Goal: Check status: Check status

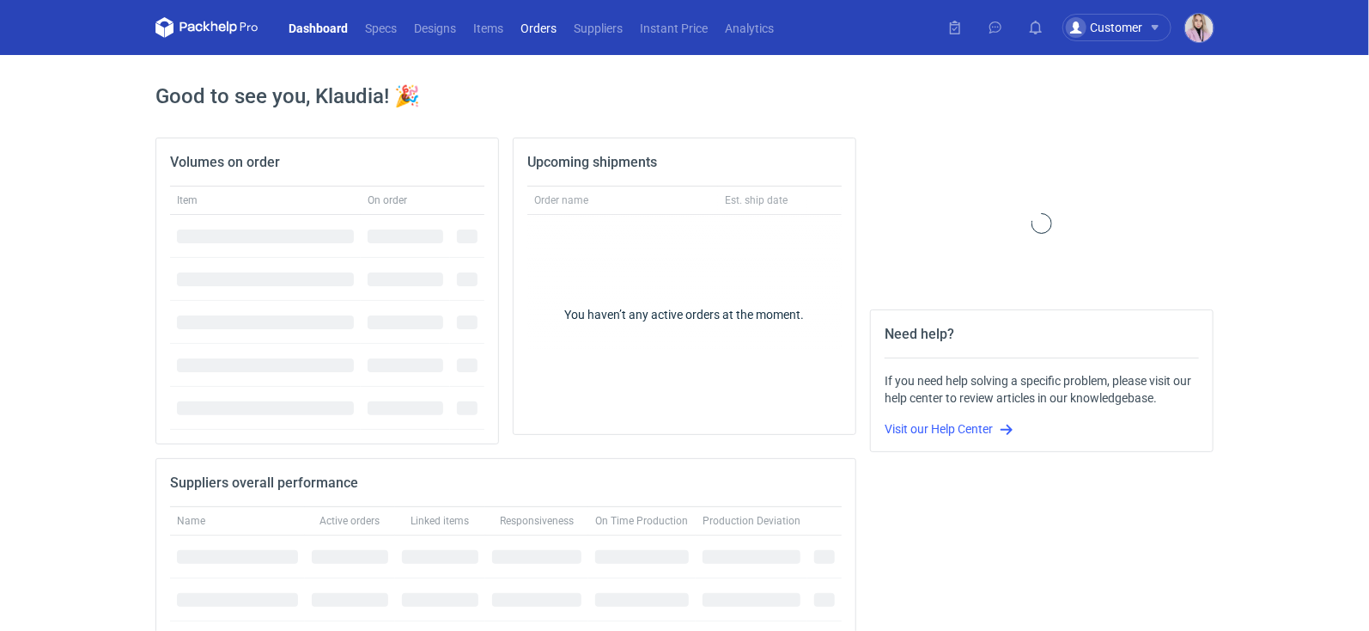
click at [524, 29] on link "Orders" at bounding box center [538, 27] width 53 height 21
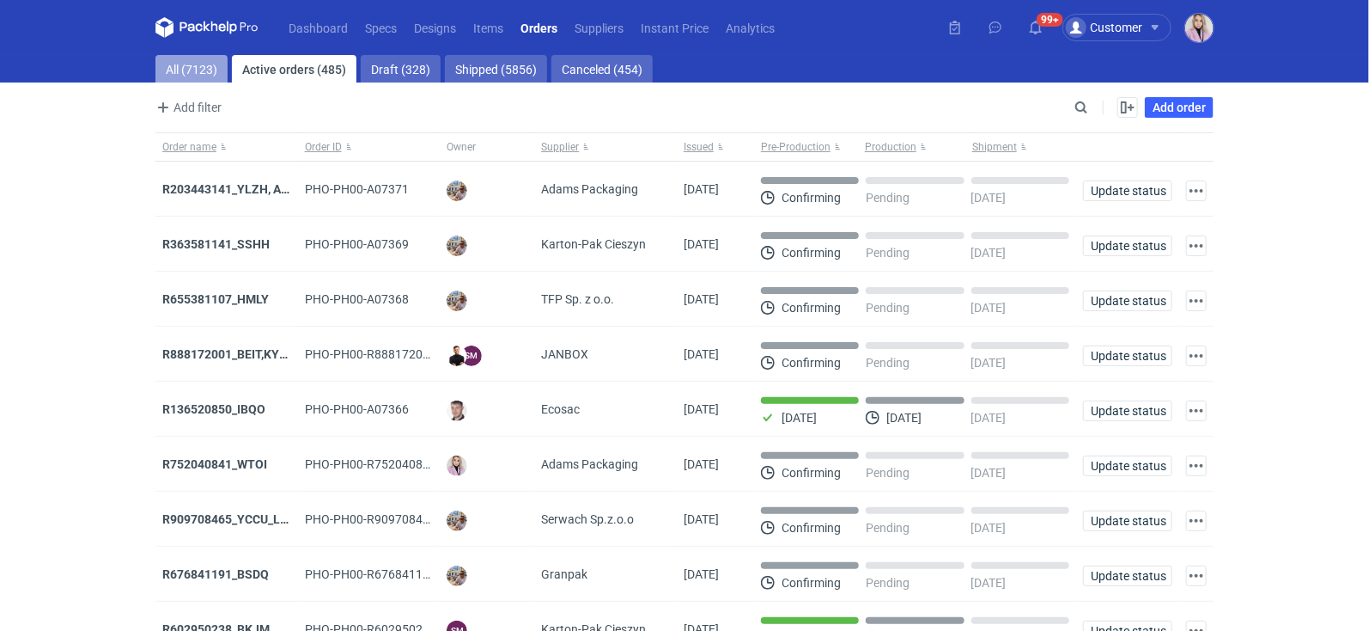
click at [213, 62] on link "All (7123)" at bounding box center [191, 68] width 72 height 27
click at [1086, 111] on input "Search" at bounding box center [1007, 107] width 170 height 21
click at [1087, 110] on input "Search" at bounding box center [1007, 107] width 170 height 21
paste input "NAII"
type input "NAII"
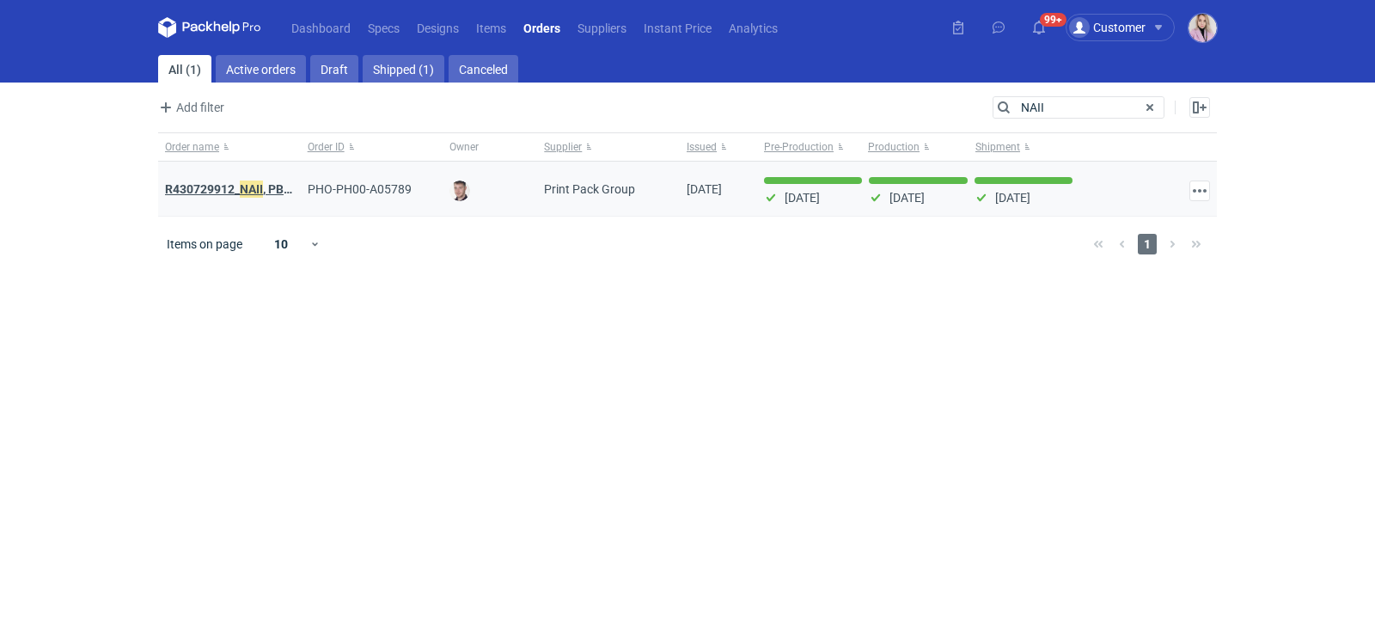
click at [235, 186] on strong "R430729912_ NAII , PBHW, UXZL" at bounding box center [251, 189] width 172 height 19
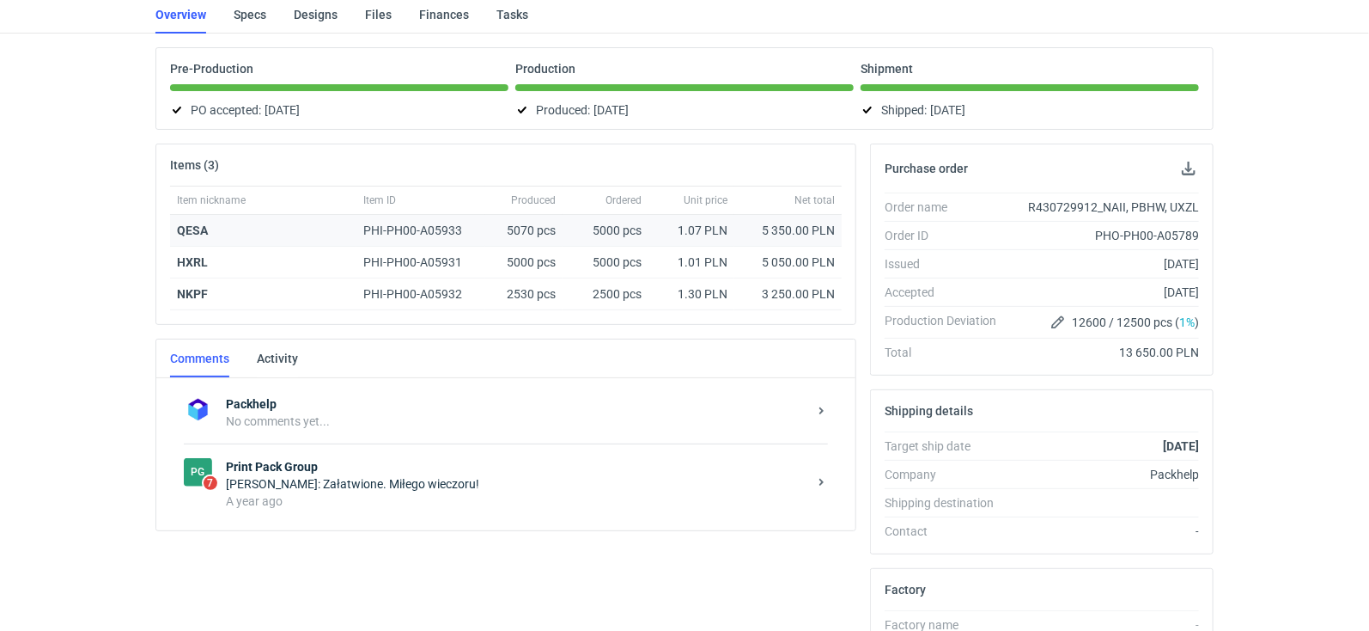
scroll to position [143, 0]
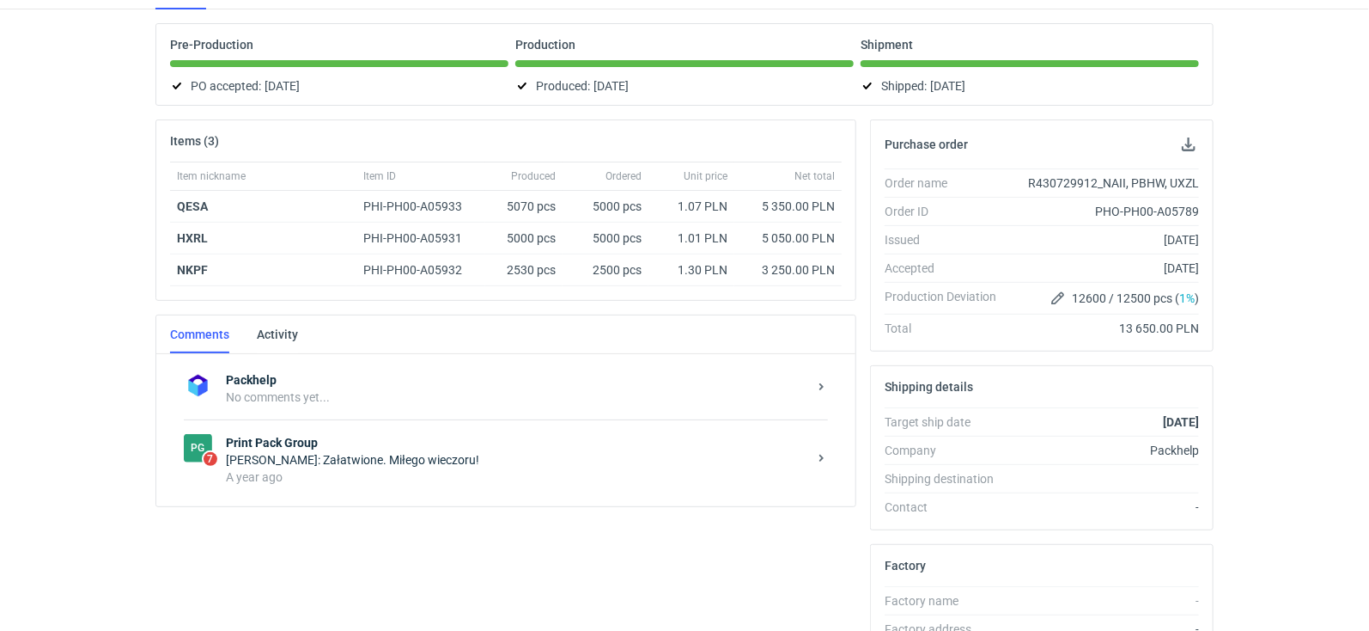
click at [412, 438] on strong "Print Pack Group" at bounding box center [517, 442] width 582 height 17
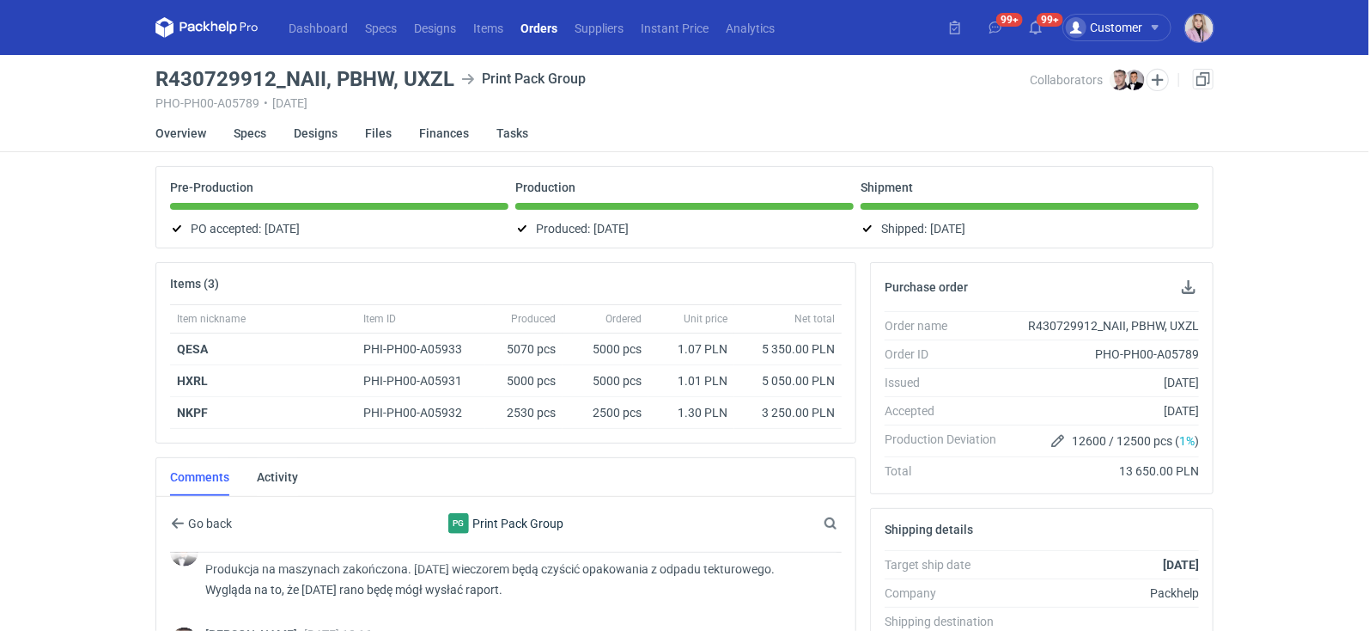
click at [210, 66] on main "R430729912_NAII, PBHW, UXZL Print Pack Group PHO-PH00-A05789 • [DATE] Collabora…" at bounding box center [685, 591] width 1072 height 1072
click at [247, 131] on link "Specs" at bounding box center [250, 133] width 33 height 38
click at [247, 131] on main "R430729912_NAII, PBHW, UXZL Print Pack Group PHO-PH00-A05789 • [DATE] Collabora…" at bounding box center [687, 591] width 1072 height 1072
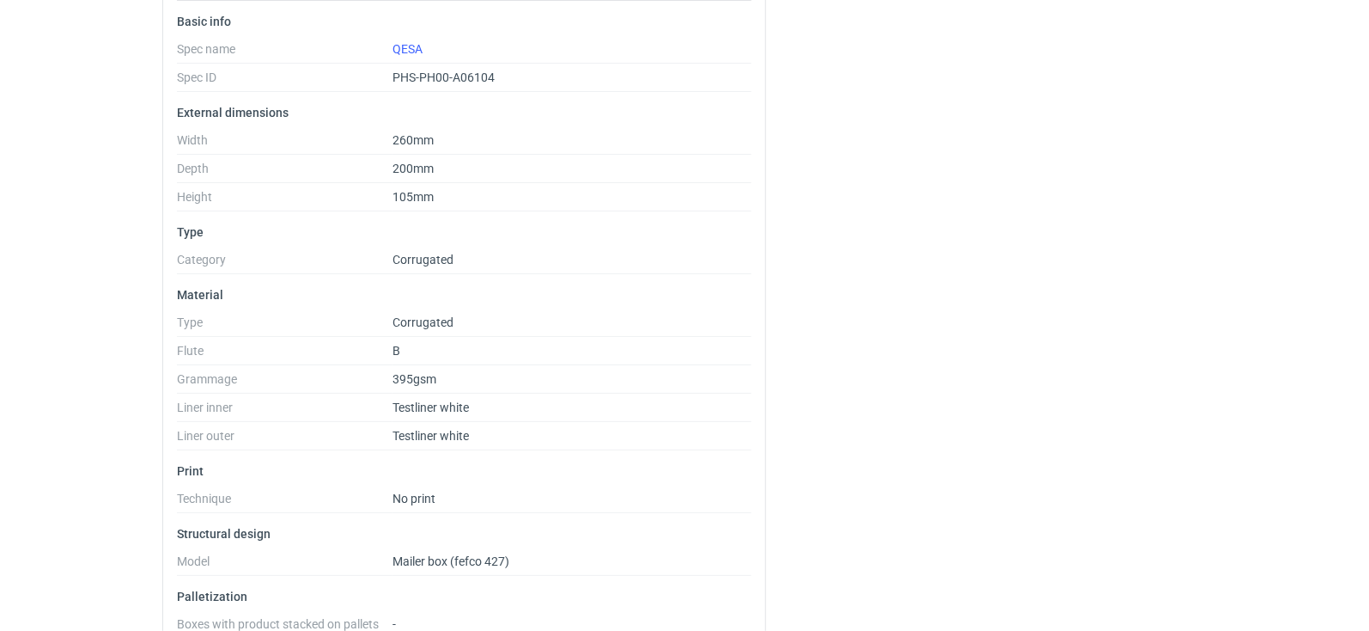
scroll to position [1903, 0]
